Goal: Transaction & Acquisition: Book appointment/travel/reservation

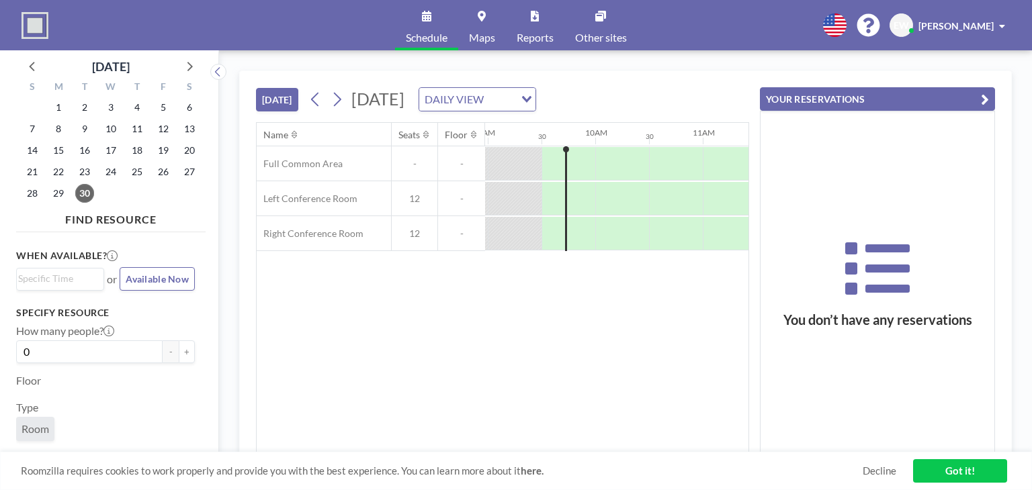
scroll to position [0, 967]
click at [185, 72] on icon at bounding box center [188, 65] width 17 height 17
click at [185, 62] on icon at bounding box center [188, 65] width 17 height 17
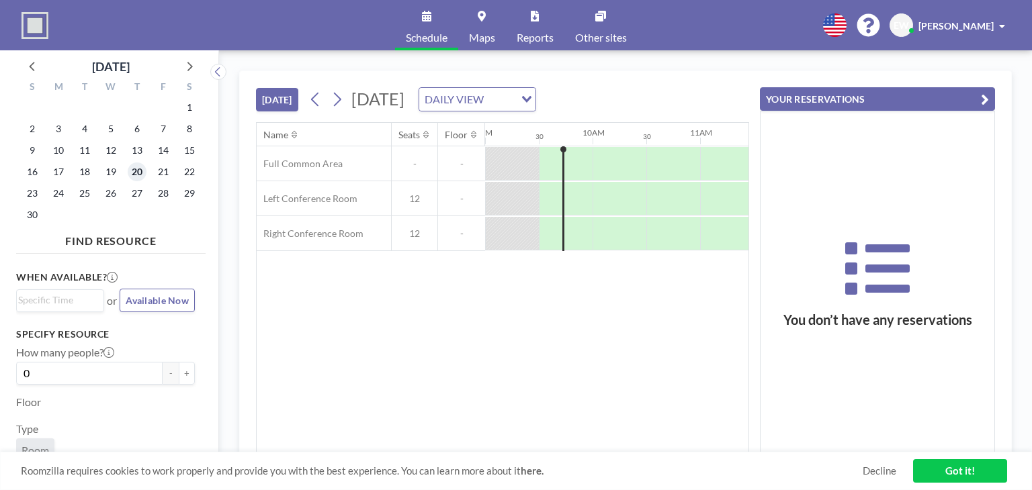
click at [138, 174] on span "20" at bounding box center [137, 172] width 19 height 19
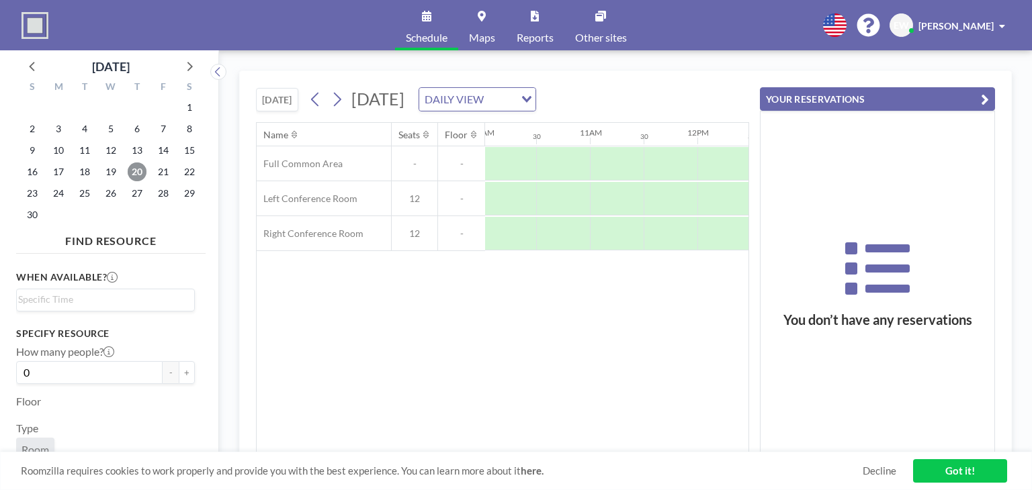
scroll to position [0, 1080]
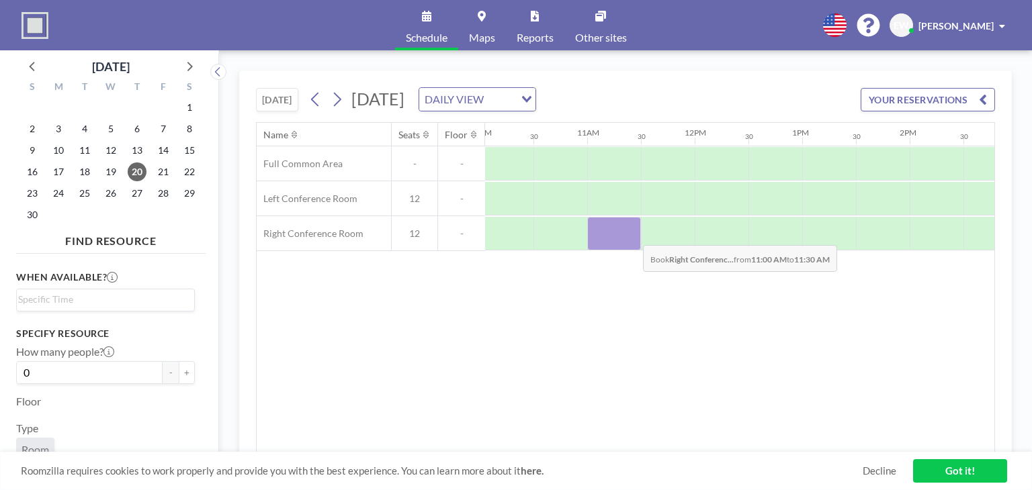
drag, startPoint x: 608, startPoint y: 233, endPoint x: 632, endPoint y: 234, distance: 24.2
click at [632, 234] on div at bounding box center [614, 234] width 54 height 34
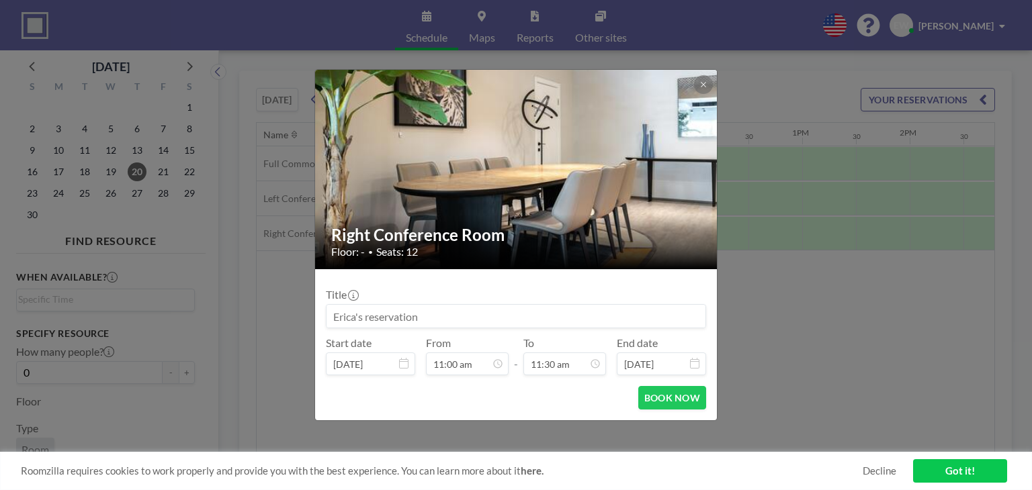
click at [699, 81] on icon at bounding box center [703, 85] width 8 height 8
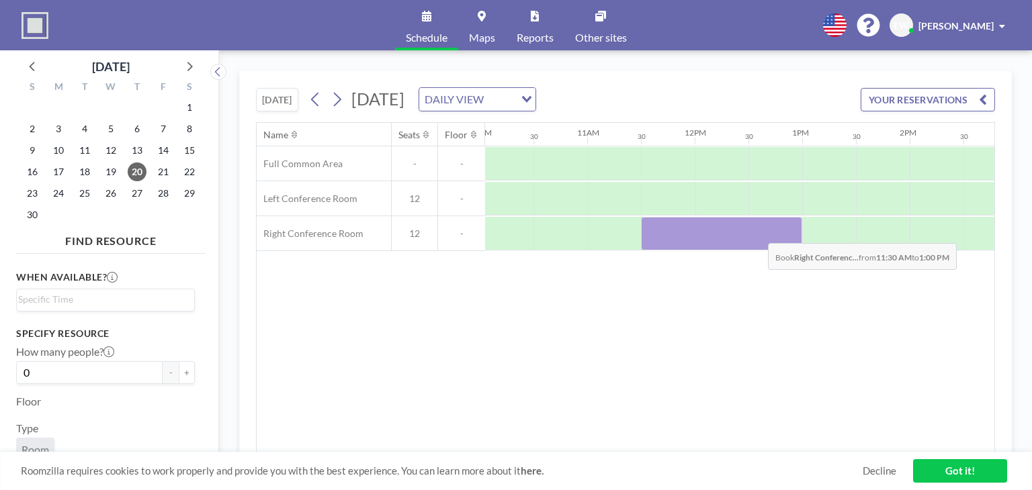
drag, startPoint x: 650, startPoint y: 234, endPoint x: 757, endPoint y: 232, distance: 107.5
click at [757, 232] on div at bounding box center [721, 234] width 161 height 34
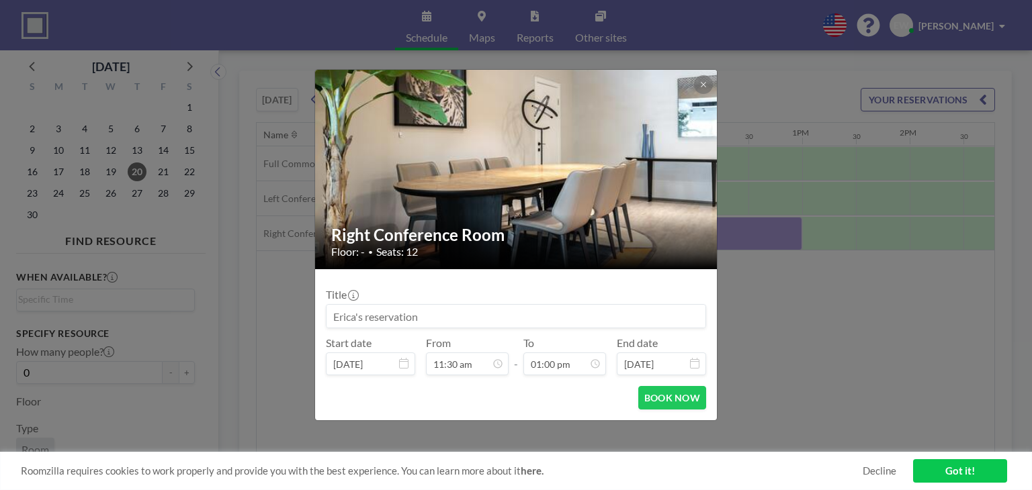
click at [429, 322] on input at bounding box center [515, 316] width 379 height 23
paste input "Biologics Bitesize Tech Talk"
type input "Theradaptive - Biologics Bitesize Tech Talk"
click at [660, 396] on button "BOOK NOW" at bounding box center [672, 398] width 68 height 24
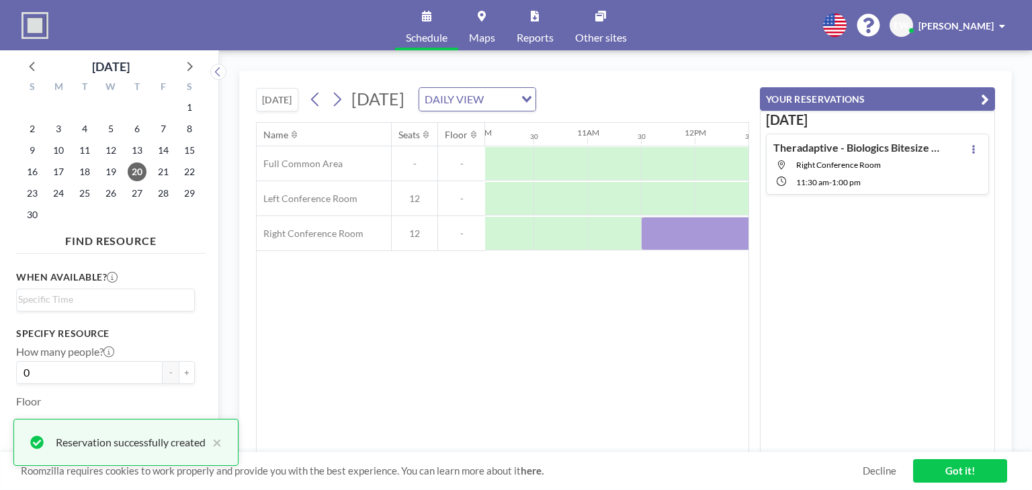
click at [952, 475] on link "Got it!" at bounding box center [960, 471] width 94 height 24
